Goal: Task Accomplishment & Management: Manage account settings

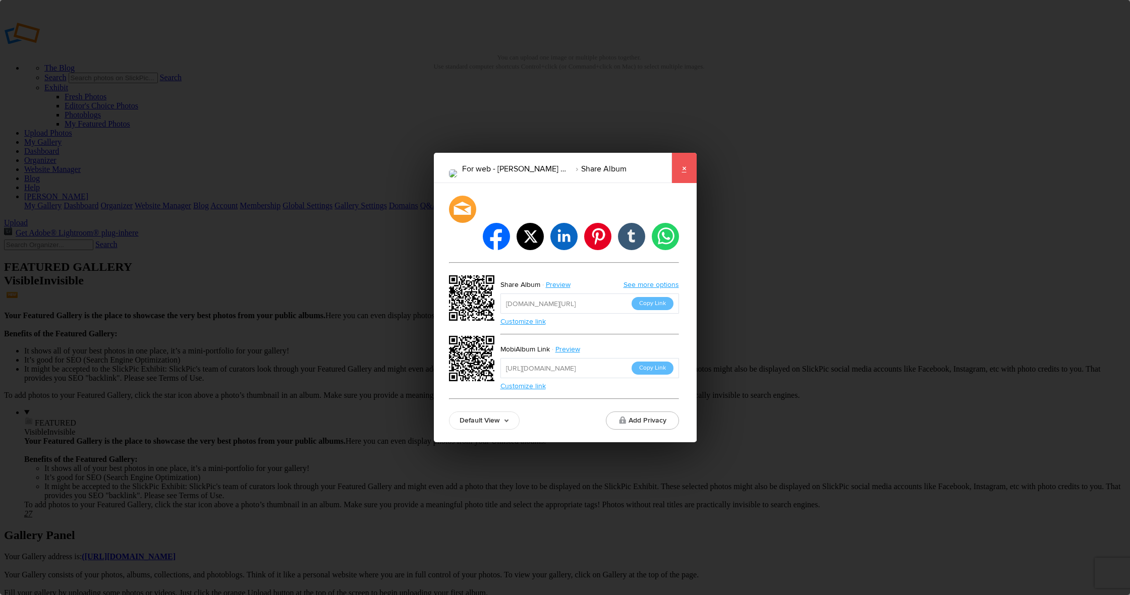
click at [687, 181] on link "×" at bounding box center [683, 168] width 25 height 30
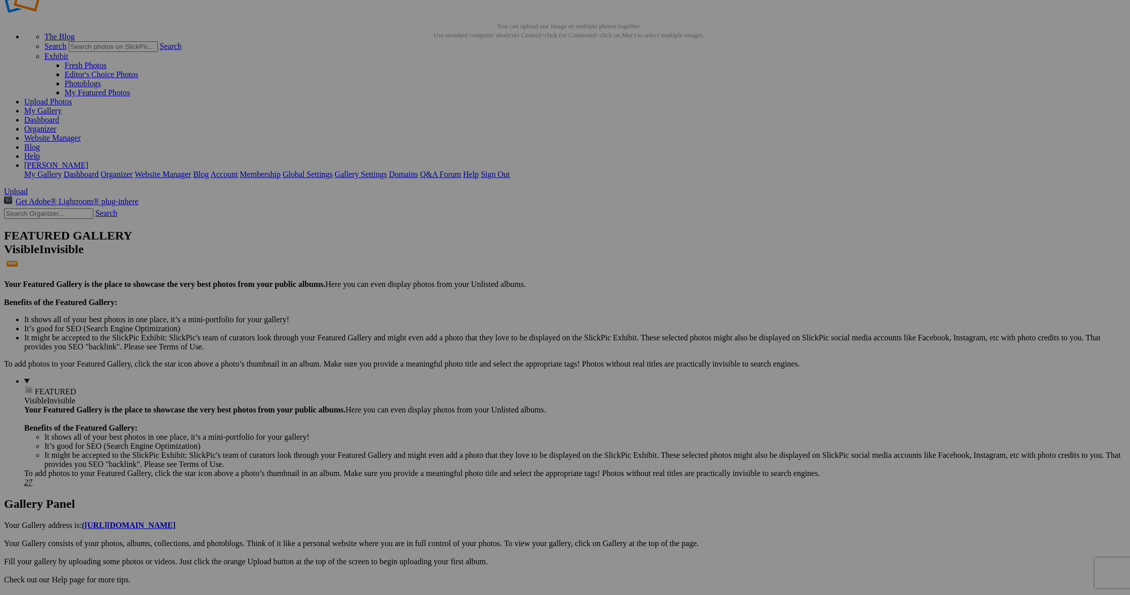
scroll to position [34, 0]
click at [498, 364] on span "Yes" at bounding box center [492, 364] width 12 height 9
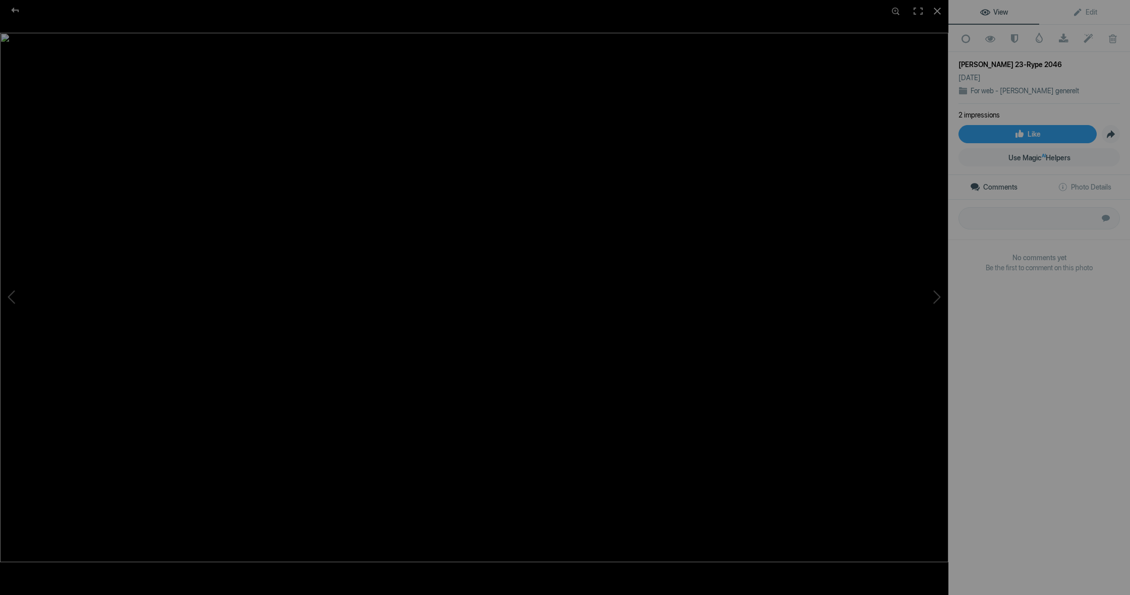
click at [202, 73] on img at bounding box center [474, 298] width 948 height 530
click at [17, 9] on div at bounding box center [15, 10] width 36 height 20
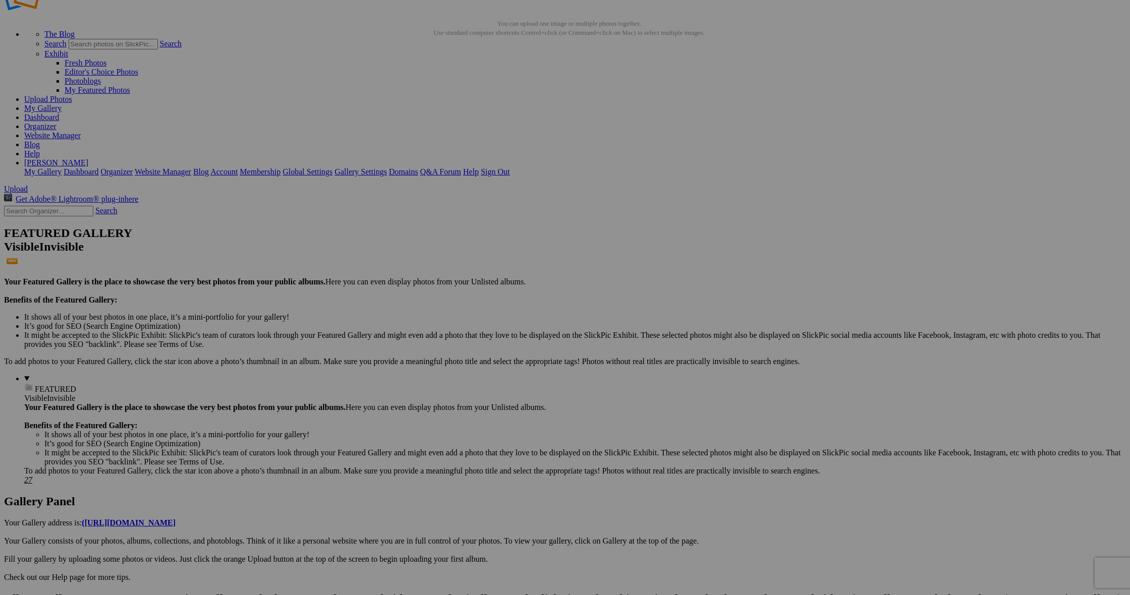
drag, startPoint x: 643, startPoint y: 516, endPoint x: 27, endPoint y: 376, distance: 631.1
